Goal: Transaction & Acquisition: Purchase product/service

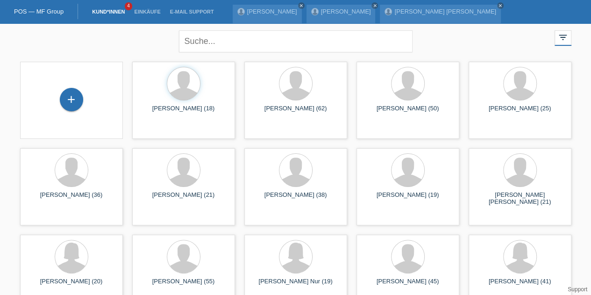
click at [64, 97] on div "+" at bounding box center [71, 100] width 22 height 16
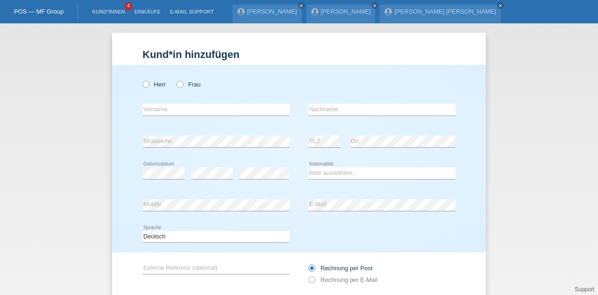
click at [141, 79] on icon at bounding box center [141, 79] width 0 height 0
click at [143, 84] on input "Herr" at bounding box center [146, 84] width 6 height 6
radio input "true"
click at [152, 113] on input "text" at bounding box center [216, 110] width 147 height 12
type input "Aeschbach"
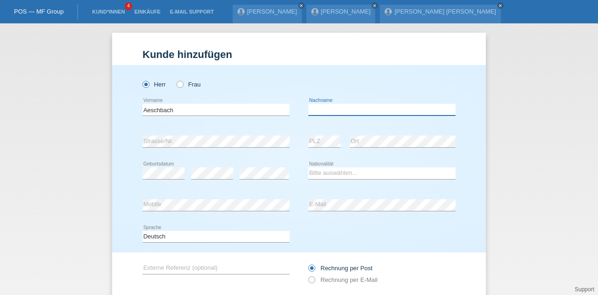
click at [332, 112] on input "text" at bounding box center [381, 110] width 147 height 12
type input "Emilio Raoul"
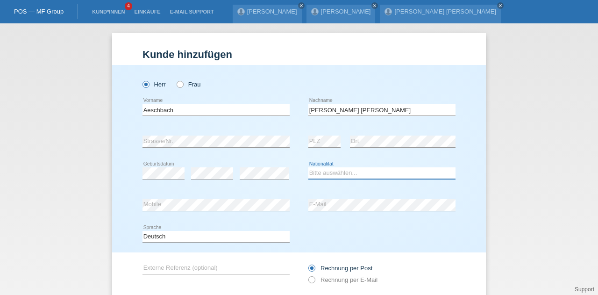
select select "CH"
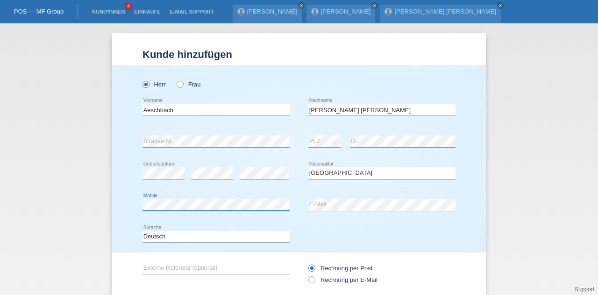
click at [72, 210] on div "Kund*in hinzufügen Kunde hinzufügen Kundin hinzufügen Herr Frau Aeschbach error…" at bounding box center [299, 158] width 598 height 271
click at [231, 212] on div "error Mobile error E-Mail" at bounding box center [299, 205] width 313 height 32
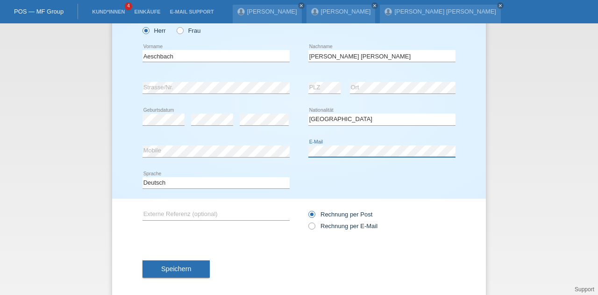
scroll to position [57, 0]
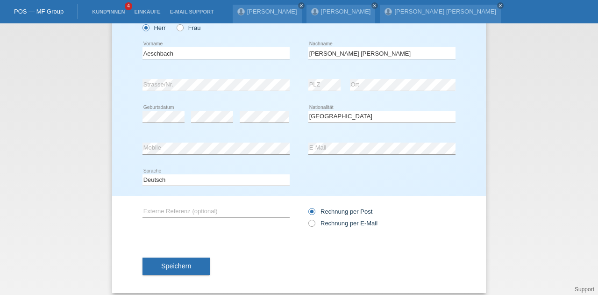
click at [181, 265] on span "Speichern" at bounding box center [176, 265] width 30 height 7
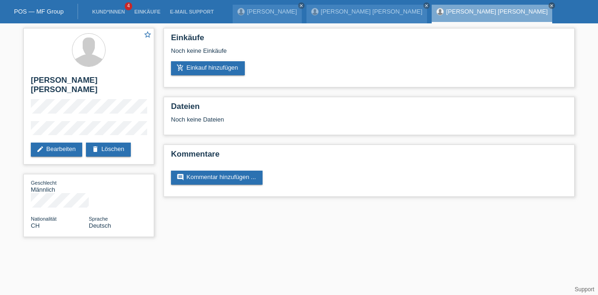
click at [201, 68] on link "add_shopping_cart Einkauf hinzufügen" at bounding box center [208, 68] width 74 height 14
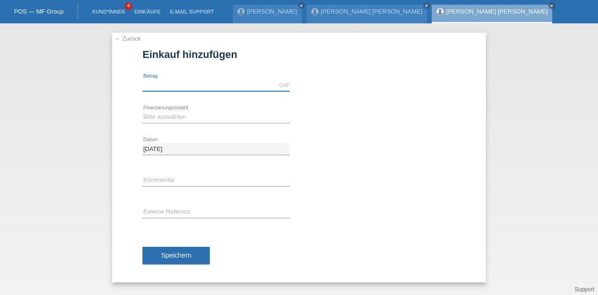
click at [152, 82] on input "text" at bounding box center [216, 85] width 147 height 12
type input "2990.00"
click at [170, 111] on select "Bitte auswählen Fixe Raten Kauf auf Rechnung mit Teilzahlungsoption" at bounding box center [216, 116] width 147 height 11
select select "69"
click at [143, 111] on select "Bitte auswählen Fixe Raten Kauf auf Rechnung mit Teilzahlungsoption" at bounding box center [216, 116] width 147 height 11
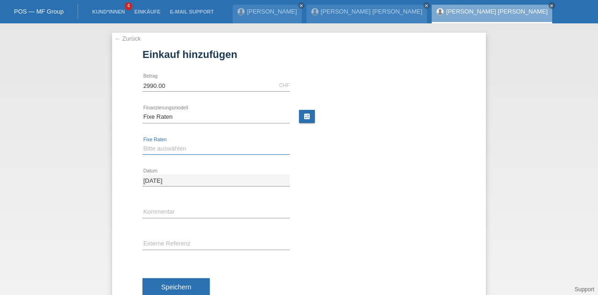
click at [162, 145] on select "Bitte auswählen 12 Raten 24 Raten 36 Raten 48 Raten" at bounding box center [216, 148] width 147 height 11
select select "141"
click at [143, 143] on select "Bitte auswählen 12 Raten 24 Raten 36 Raten 48 Raten" at bounding box center [216, 148] width 147 height 11
click at [180, 284] on span "Speichern" at bounding box center [176, 286] width 30 height 7
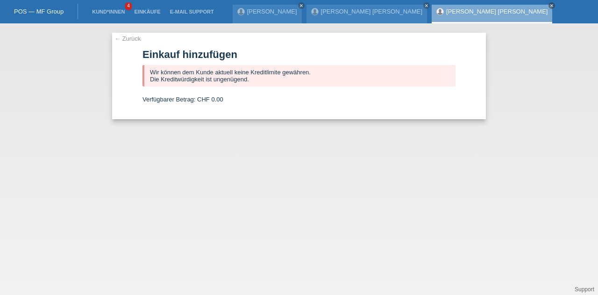
click at [123, 36] on link "← Zurück" at bounding box center [127, 38] width 26 height 7
